Goal: Task Accomplishment & Management: Complete application form

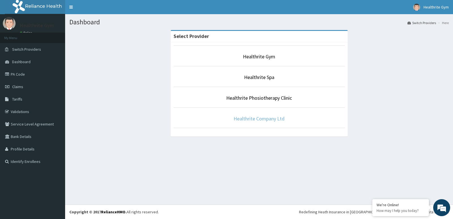
click at [266, 118] on link "Healthrite Company Ltd" at bounding box center [259, 118] width 51 height 7
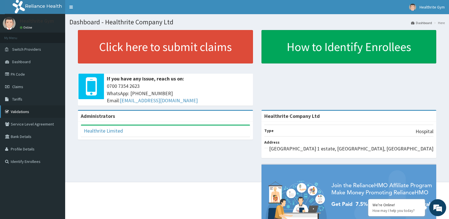
click at [21, 111] on link "Validations" at bounding box center [32, 111] width 65 height 12
click at [28, 70] on link "PA Code" at bounding box center [32, 74] width 65 height 12
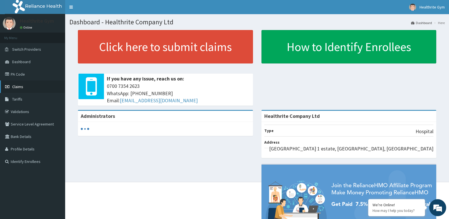
click at [22, 85] on span "Claims" at bounding box center [17, 86] width 11 height 5
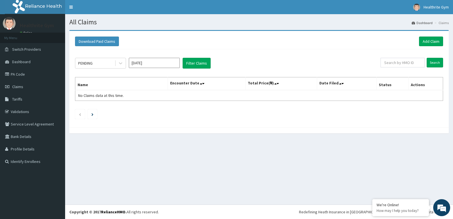
click at [431, 40] on link "Add Claim" at bounding box center [431, 42] width 24 height 10
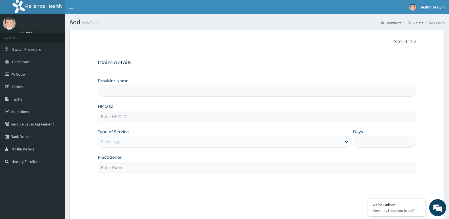
type input "Healthrite Company Ltd"
click at [138, 116] on input "HMO ID" at bounding box center [257, 116] width 319 height 11
paste input "otv/10268/a"
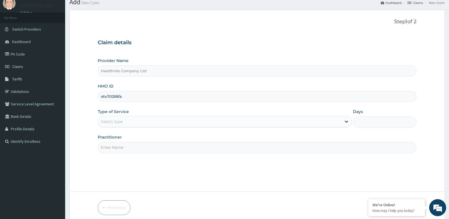
scroll to position [44, 0]
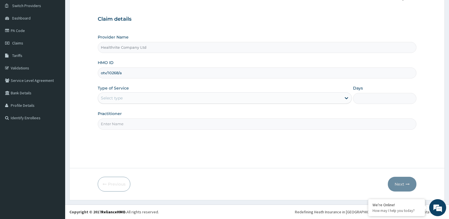
type input "otv/10268/a"
click at [148, 95] on div "Select type" at bounding box center [219, 97] width 243 height 9
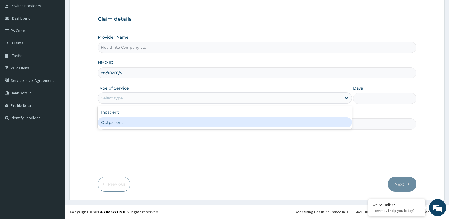
click at [144, 127] on div "Outpatient" at bounding box center [225, 122] width 254 height 10
type input "1"
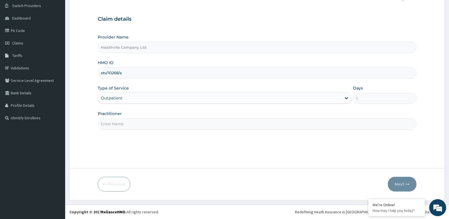
click at [147, 121] on input "Practitioner" at bounding box center [257, 123] width 319 height 11
type input "healthrite"
click at [397, 183] on button "Next" at bounding box center [402, 184] width 29 height 15
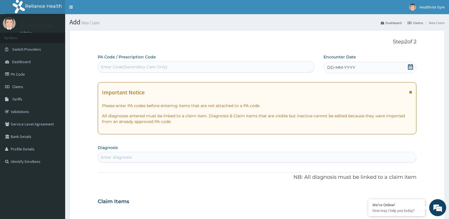
click at [160, 67] on div "Enter Code(Secondary Care Only)" at bounding box center [134, 67] width 67 height 6
paste input "OTV/10268/A"
type input "O"
paste input "PA/EB53C9"
type input "PA/EB53C9"
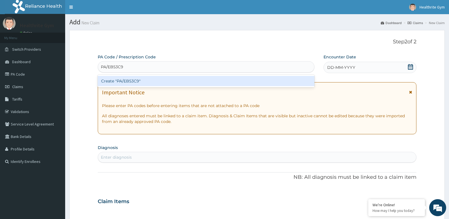
click at [133, 80] on div "Create "PA/EB53C9"" at bounding box center [206, 81] width 217 height 10
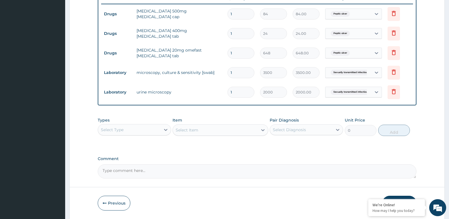
scroll to position [241, 0]
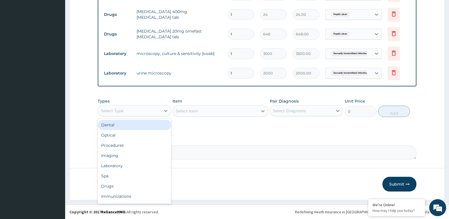
click at [157, 112] on div "Select Type" at bounding box center [129, 110] width 63 height 9
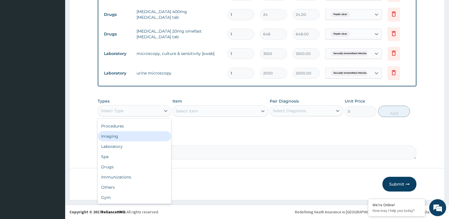
scroll to position [0, 0]
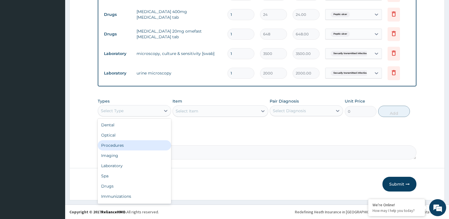
click at [135, 144] on div "Procedures" at bounding box center [134, 145] width 73 height 10
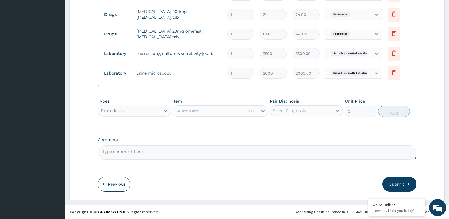
click at [202, 110] on div "Select Item" at bounding box center [219, 110] width 95 height 11
click at [205, 110] on div "Select Item" at bounding box center [219, 110] width 95 height 11
click at [211, 111] on div "Select Item" at bounding box center [219, 110] width 95 height 11
click at [219, 110] on div "Select Item" at bounding box center [219, 110] width 95 height 11
click at [229, 113] on div "Select Item" at bounding box center [215, 110] width 85 height 9
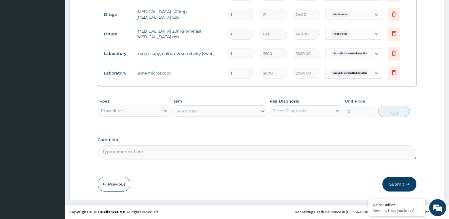
click at [232, 112] on div "Select Item" at bounding box center [215, 110] width 85 height 9
click at [238, 110] on div "Select Item" at bounding box center [215, 110] width 85 height 9
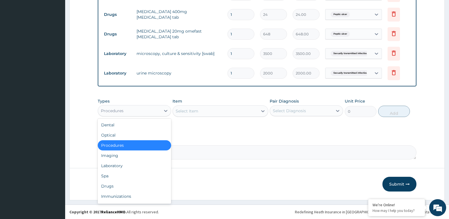
click at [153, 109] on div "Procedures" at bounding box center [129, 110] width 63 height 9
click at [208, 108] on div "Select Item" at bounding box center [215, 110] width 85 height 9
click at [207, 110] on div "Select Item" at bounding box center [215, 110] width 85 height 9
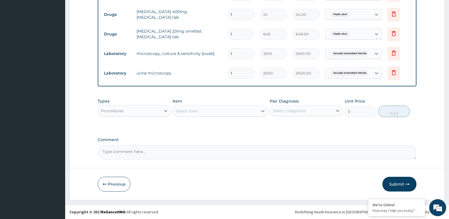
click at [210, 110] on div "Select Item" at bounding box center [215, 110] width 85 height 9
click at [212, 110] on div "Select Item" at bounding box center [215, 110] width 85 height 9
click at [220, 112] on div "Select Item" at bounding box center [215, 110] width 85 height 9
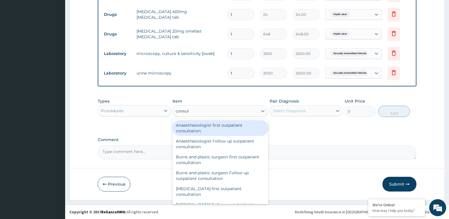
type input "consult"
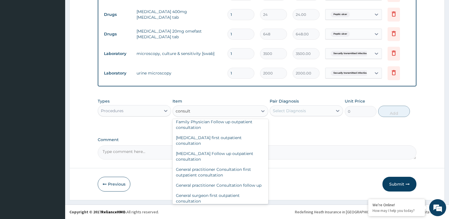
scroll to position [283, 0]
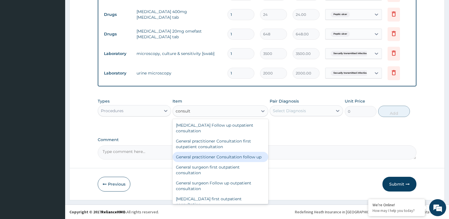
click at [224, 157] on div "General practitioner Consultation follow up" at bounding box center [219, 157] width 95 height 10
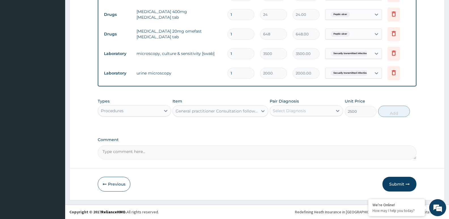
type input "2500"
click at [298, 114] on div "Select Diagnosis" at bounding box center [301, 110] width 63 height 9
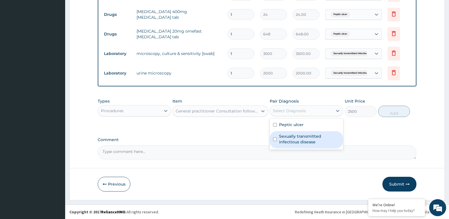
click at [300, 142] on label "Sexually transmitted infectious disease" at bounding box center [309, 138] width 61 height 11
checkbox input "true"
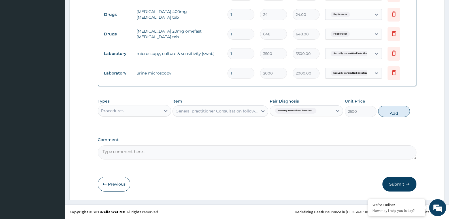
click at [392, 112] on button "Add" at bounding box center [394, 111] width 32 height 11
type input "0"
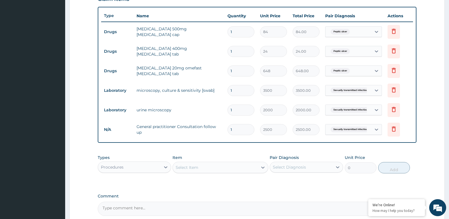
scroll to position [204, 0]
type input "0"
type input "0.00"
type input "1"
type input "2500.00"
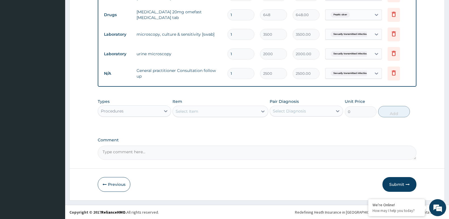
scroll to position [260, 0]
click at [397, 183] on button "Submit" at bounding box center [399, 184] width 34 height 15
